Goal: Task Accomplishment & Management: Manage account settings

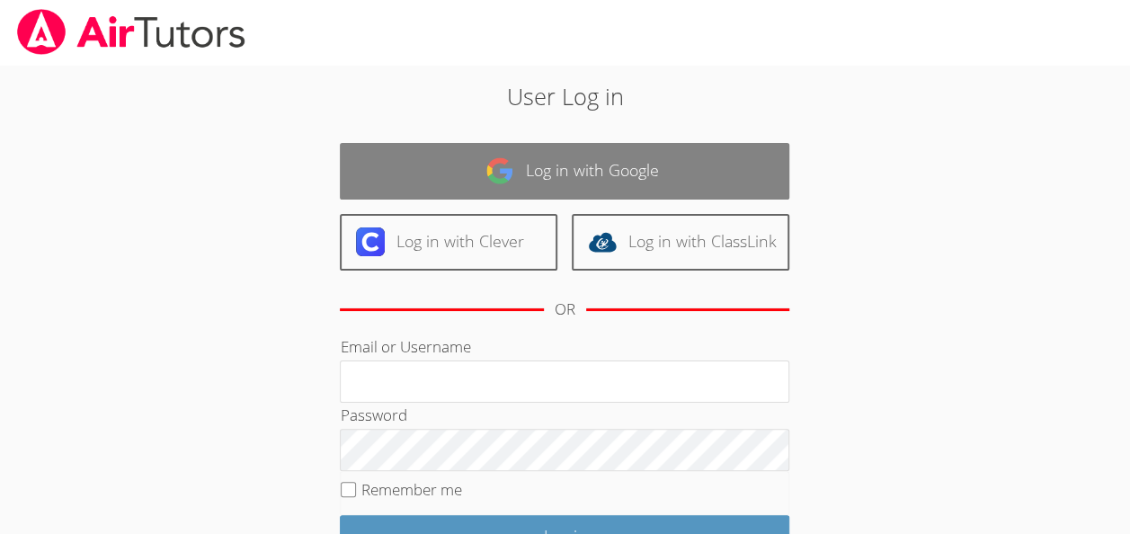
click at [620, 178] on link "Log in with Google" at bounding box center [564, 171] width 449 height 57
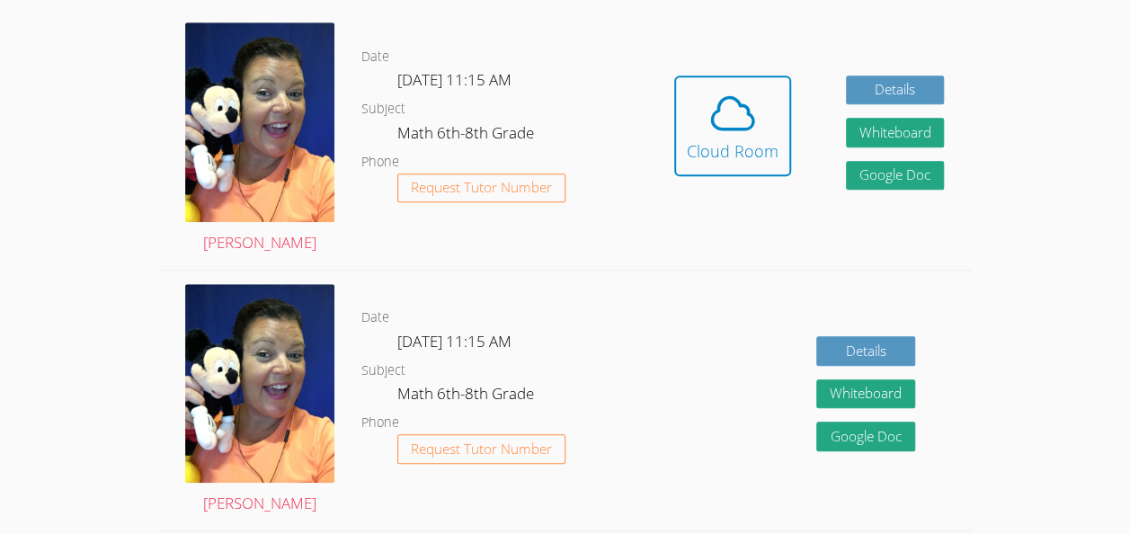
scroll to position [513, 0]
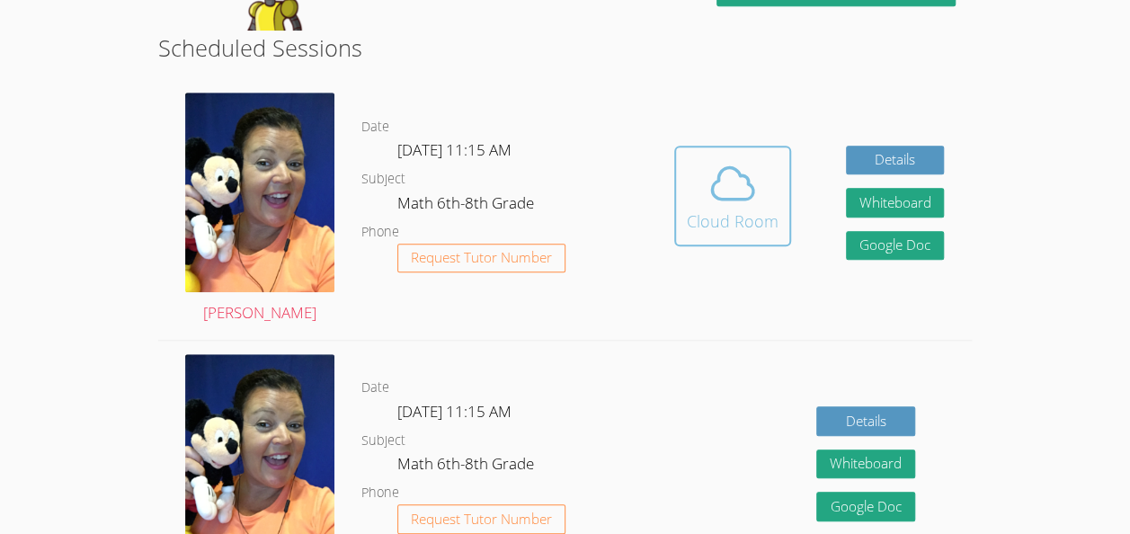
click at [723, 191] on icon at bounding box center [732, 183] width 50 height 50
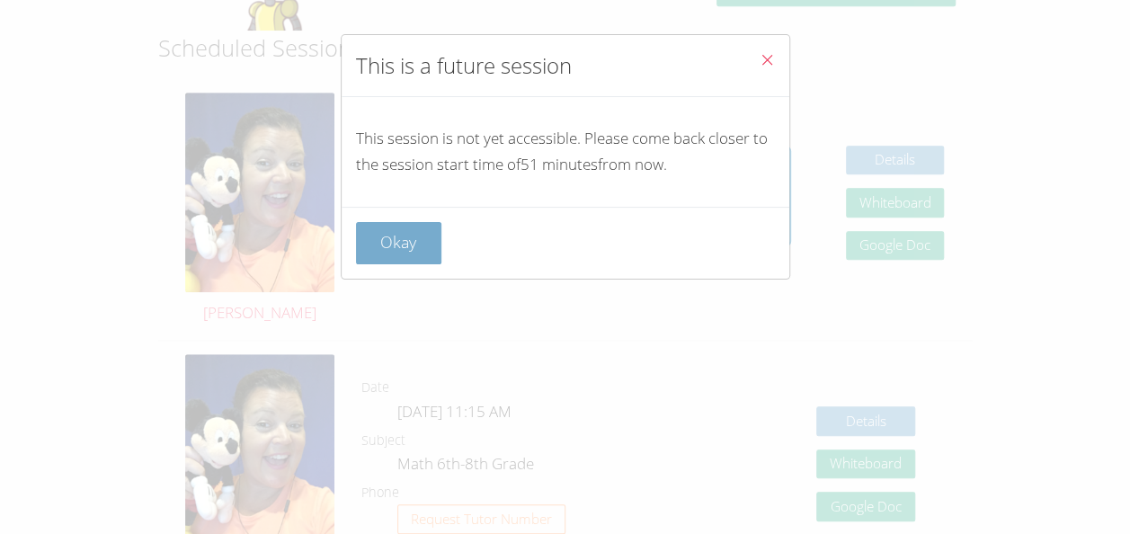
click at [429, 261] on button "Okay" at bounding box center [399, 243] width 86 height 42
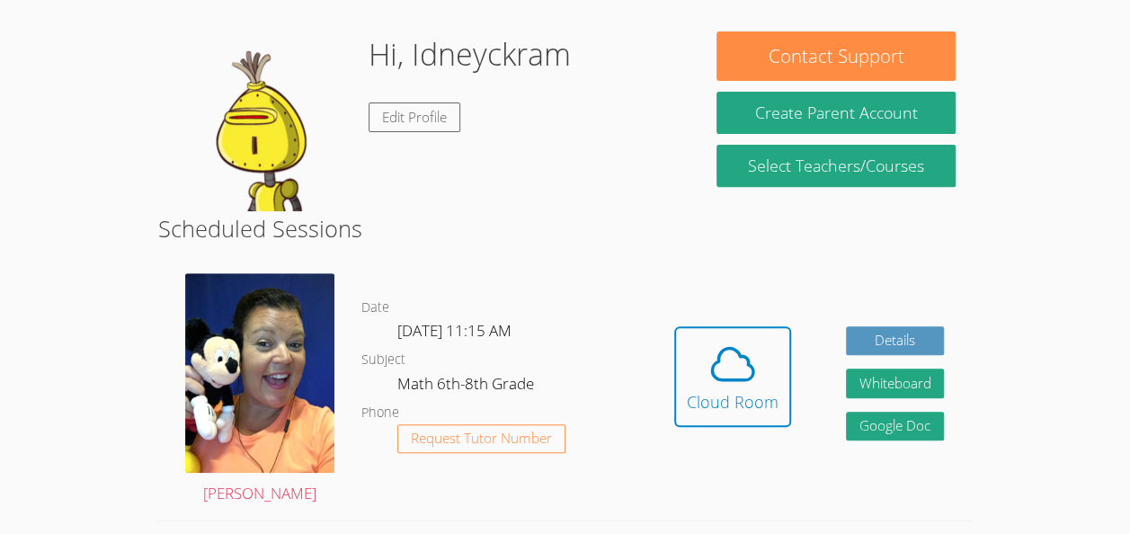
scroll to position [259, 0]
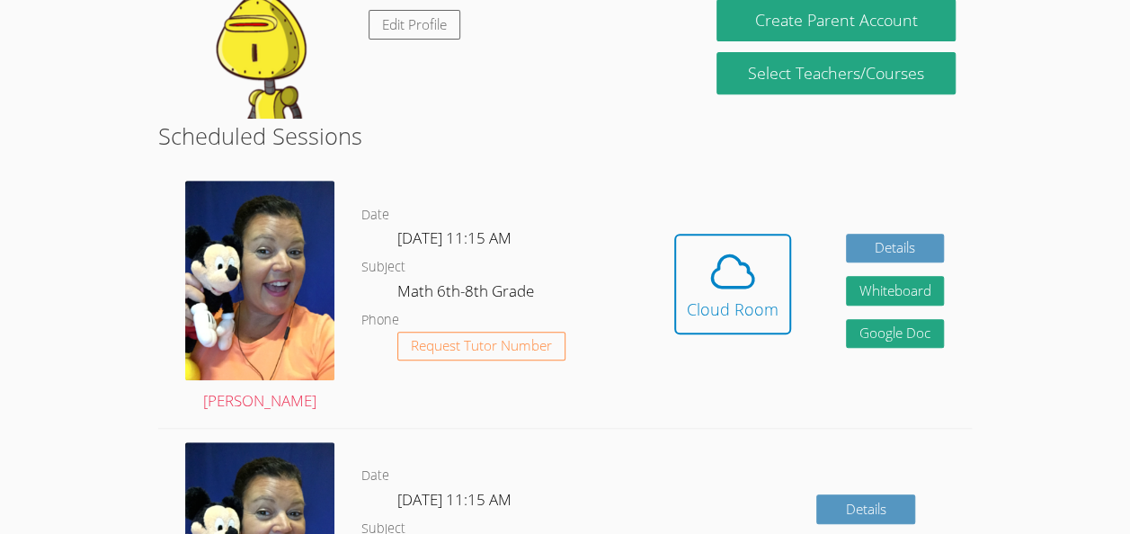
scroll to position [369, 0]
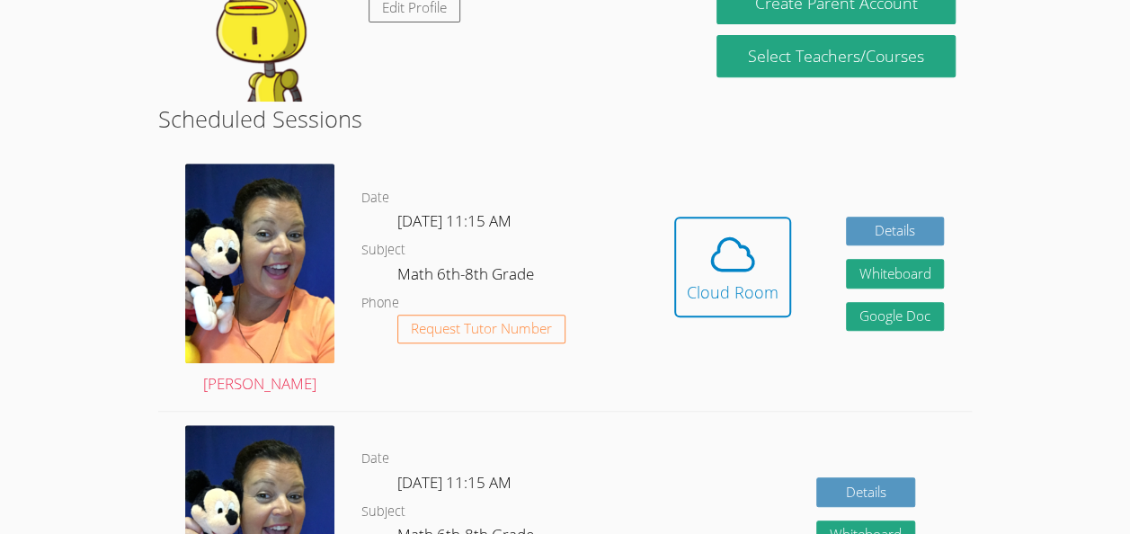
drag, startPoint x: 0, startPoint y: 0, endPoint x: 457, endPoint y: 369, distance: 586.8
click at [457, 369] on dd "Request Tutor Number" at bounding box center [481, 345] width 168 height 60
click at [757, 259] on span at bounding box center [733, 254] width 92 height 50
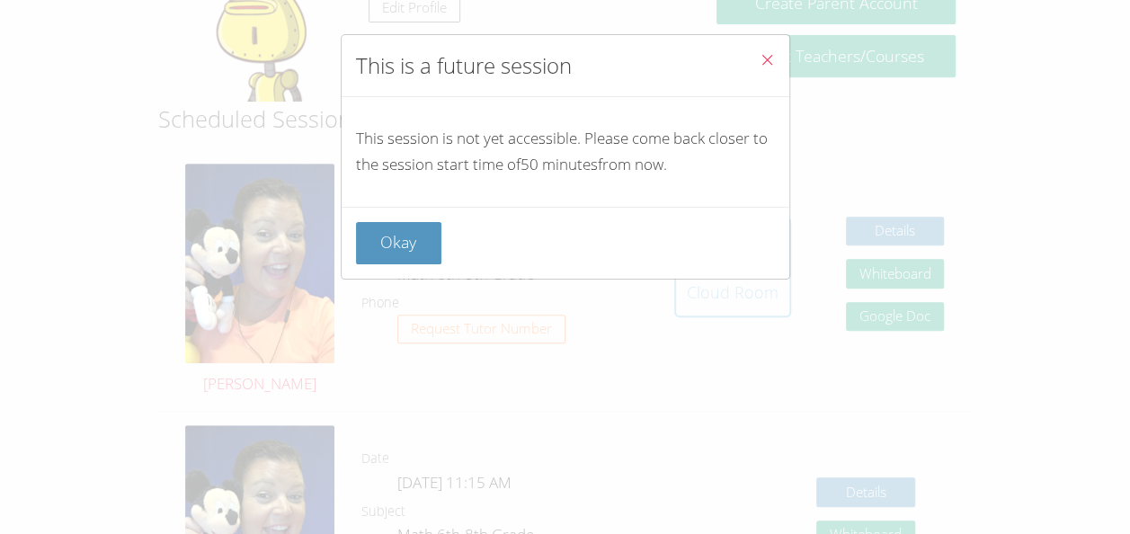
click at [525, 337] on div "This is a future session This session is not yet accessible. Please come back c…" at bounding box center [565, 267] width 1130 height 534
click at [1126, 343] on div "This is a future session This session is not yet accessible. Please come back c…" at bounding box center [565, 267] width 1130 height 534
click at [760, 55] on icon "Close" at bounding box center [767, 59] width 15 height 15
